Goal: Task Accomplishment & Management: Manage account settings

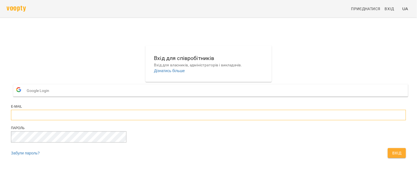
type input "**********"
click at [392, 156] on span "Вхід" at bounding box center [396, 153] width 9 height 7
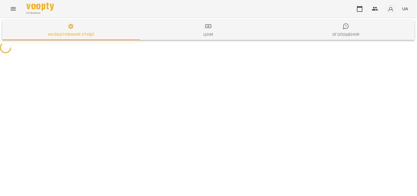
select select "**"
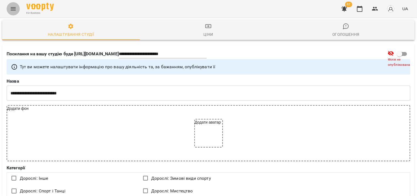
click at [13, 9] on icon "Menu" at bounding box center [13, 8] width 5 height 3
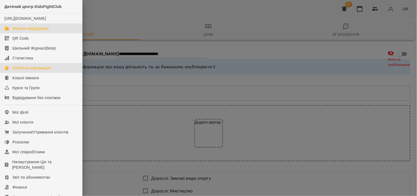
click at [21, 31] on div "Журнал відвідувань" at bounding box center [30, 28] width 37 height 5
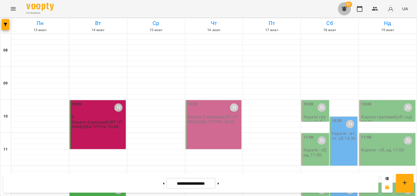
click at [342, 8] on icon "button" at bounding box center [344, 8] width 7 height 7
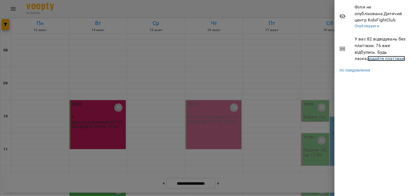
click at [368, 59] on link "додайте платіжки!" at bounding box center [387, 58] width 38 height 5
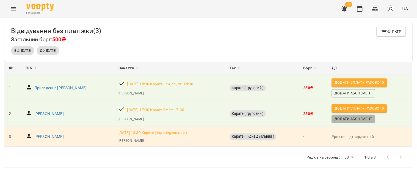
click at [345, 119] on span "Додати Абонемент" at bounding box center [354, 119] width 38 height 6
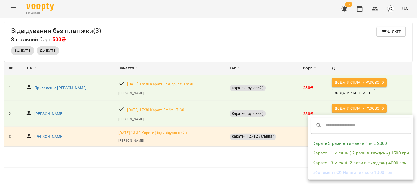
click at [348, 154] on li "Карате - 1 місяць ( 2 рази в тиждень) 1500 грн" at bounding box center [360, 153] width 105 height 10
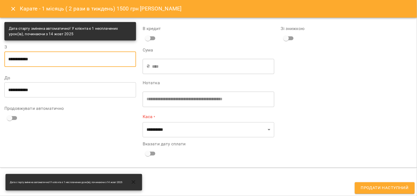
click at [115, 59] on input "**********" at bounding box center [70, 58] width 132 height 15
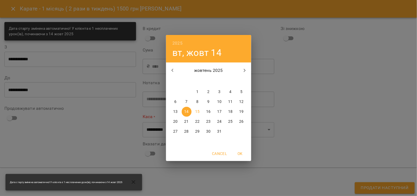
click at [186, 111] on p "14" at bounding box center [186, 111] width 4 height 5
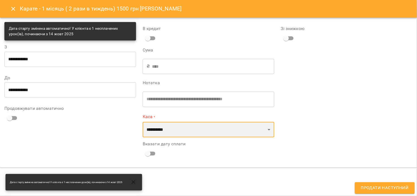
drag, startPoint x: 271, startPoint y: 129, endPoint x: 263, endPoint y: 130, distance: 8.3
click at [271, 129] on select "**********" at bounding box center [209, 129] width 132 height 15
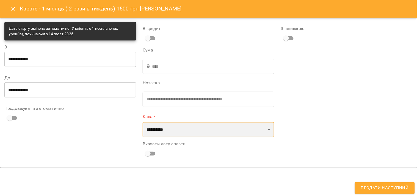
select select "****"
click at [143, 122] on select "**********" at bounding box center [209, 129] width 132 height 15
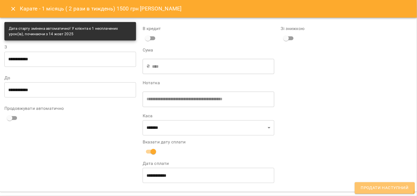
click at [368, 185] on span "Продати наступний" at bounding box center [385, 187] width 48 height 7
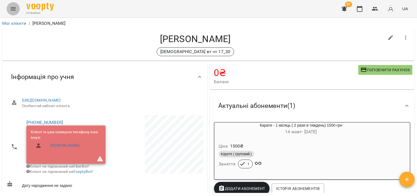
click at [12, 9] on icon "Menu" at bounding box center [13, 8] width 5 height 3
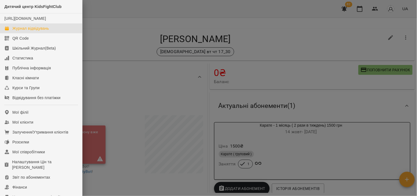
click at [31, 31] on div "Журнал відвідувань" at bounding box center [30, 28] width 37 height 5
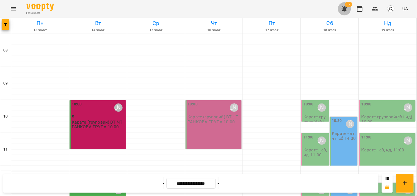
click at [344, 9] on icon "button" at bounding box center [344, 8] width 5 height 5
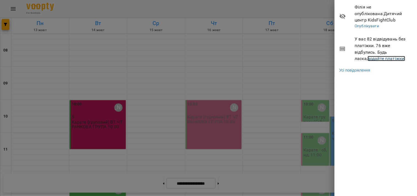
click at [368, 58] on link "додайте платіжки!" at bounding box center [387, 58] width 38 height 5
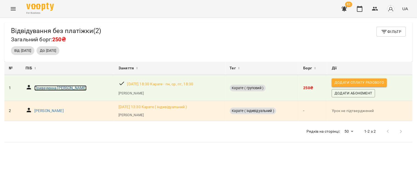
click at [47, 85] on p "Приведенна Вікторія" at bounding box center [60, 87] width 53 height 5
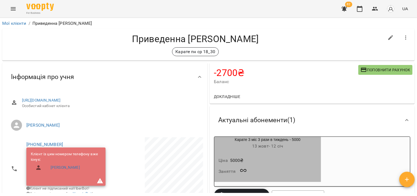
click at [318, 163] on div "Ціна 5000 ₴" at bounding box center [268, 160] width 100 height 10
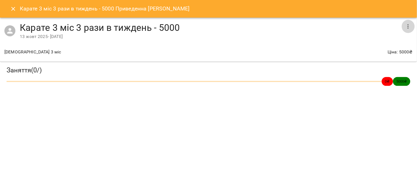
click at [405, 25] on icon "button" at bounding box center [408, 26] width 7 height 7
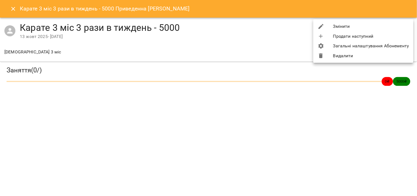
click at [333, 20] on ul "Змінити Продати наступний Загальні налаштування Абонементу Видалити" at bounding box center [363, 40] width 100 height 43
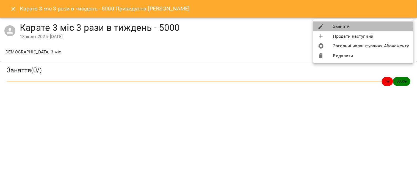
click at [334, 23] on li "Змінити" at bounding box center [363, 26] width 100 height 10
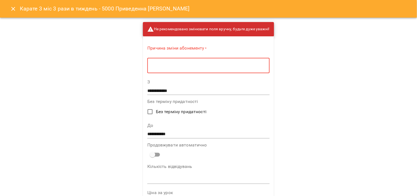
click at [189, 64] on textarea at bounding box center [208, 65] width 114 height 5
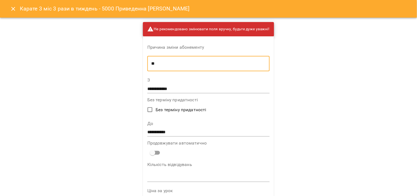
type textarea "**"
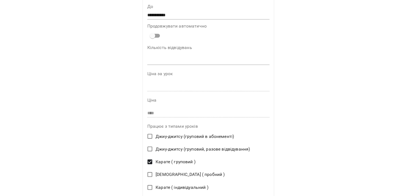
scroll to position [230, 0]
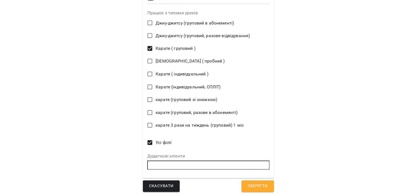
click at [242, 186] on button "Зберегти" at bounding box center [258, 186] width 32 height 12
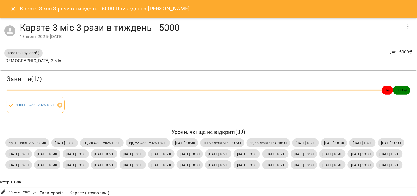
click at [11, 7] on icon "Close" at bounding box center [13, 8] width 7 height 7
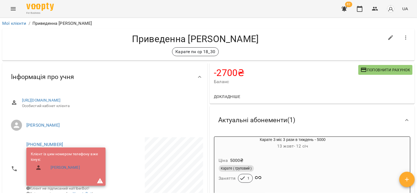
click at [346, 10] on icon "button" at bounding box center [344, 8] width 5 height 5
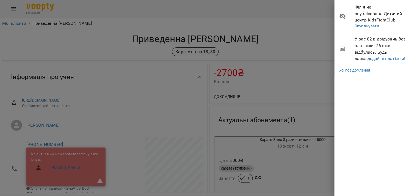
click at [359, 61] on span "У вас 82 відвідувань без платіжки. 76 вже відбулись. Будь ласка, додайте платіж…" at bounding box center [384, 49] width 58 height 26
click at [368, 59] on link "додайте платіжки!" at bounding box center [387, 58] width 38 height 5
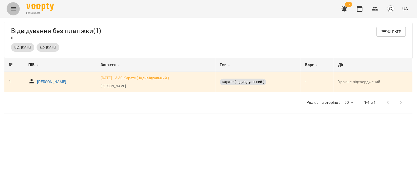
click at [9, 7] on button "Menu" at bounding box center [13, 8] width 13 height 13
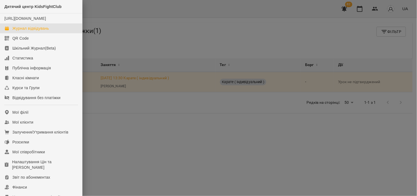
click at [35, 31] on link "Журнал відвідувань" at bounding box center [41, 28] width 82 height 10
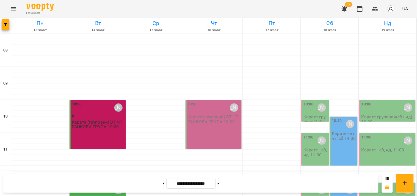
click at [412, 59] on div at bounding box center [388, 58] width 58 height 5
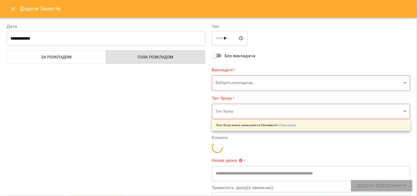
type input "**********"
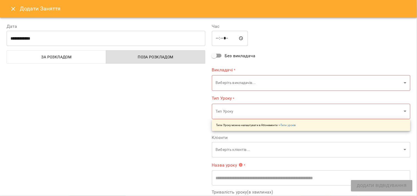
click at [11, 7] on icon "Close" at bounding box center [13, 8] width 7 height 7
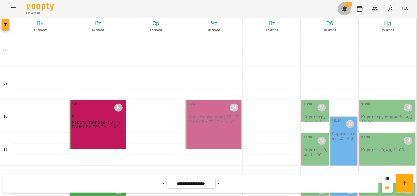
click at [345, 11] on icon "button" at bounding box center [344, 8] width 7 height 7
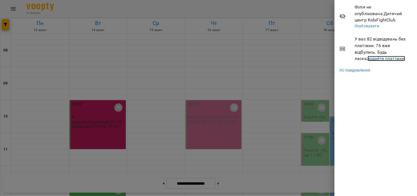
click at [368, 58] on link "додайте платіжки!" at bounding box center [387, 58] width 38 height 5
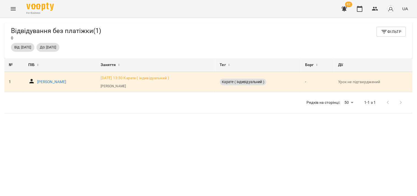
click at [13, 6] on icon "Menu" at bounding box center [13, 8] width 7 height 7
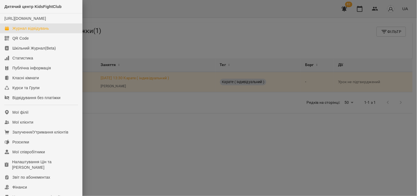
click at [37, 31] on div "Журнал відвідувань" at bounding box center [30, 28] width 37 height 5
